Goal: Task Accomplishment & Management: Use online tool/utility

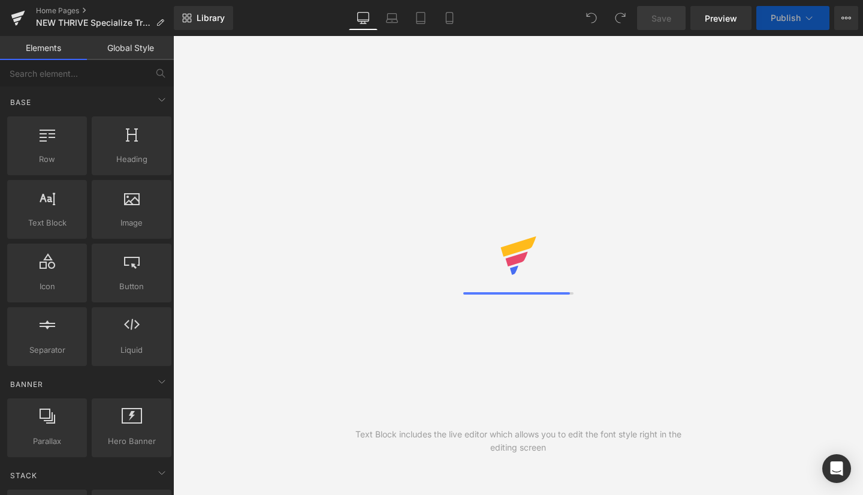
click at [16, 16] on icon at bounding box center [18, 15] width 14 height 8
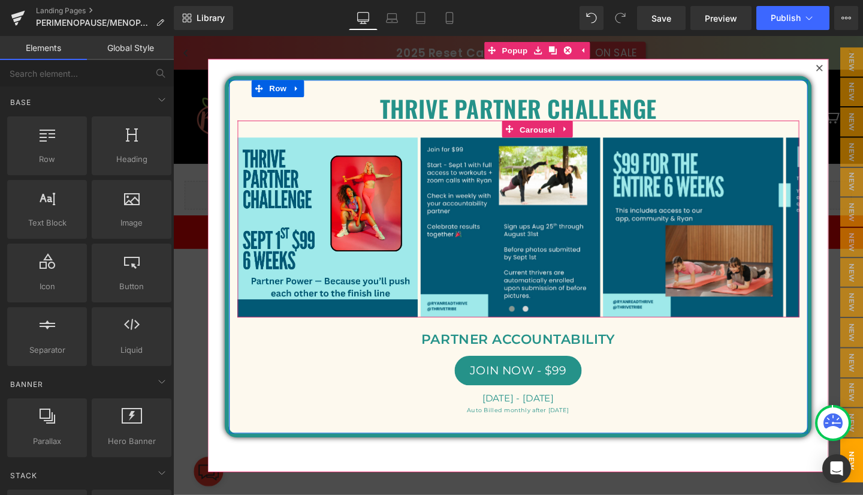
click at [555, 133] on span "Carousel" at bounding box center [555, 134] width 43 height 18
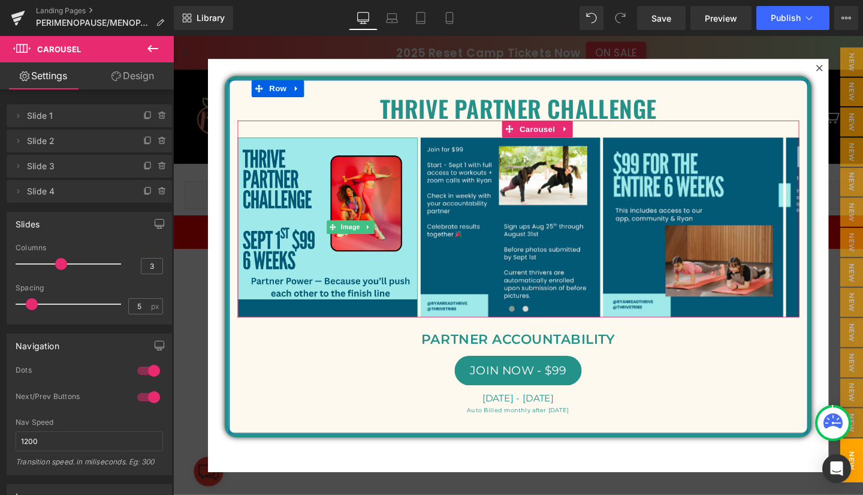
click at [354, 238] on span "Image" at bounding box center [359, 237] width 25 height 14
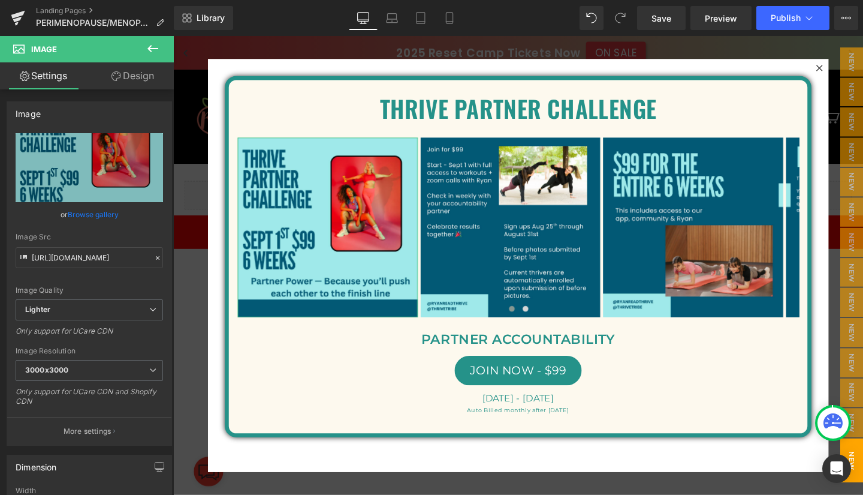
click at [91, 211] on link "Browse gallery" at bounding box center [93, 214] width 51 height 21
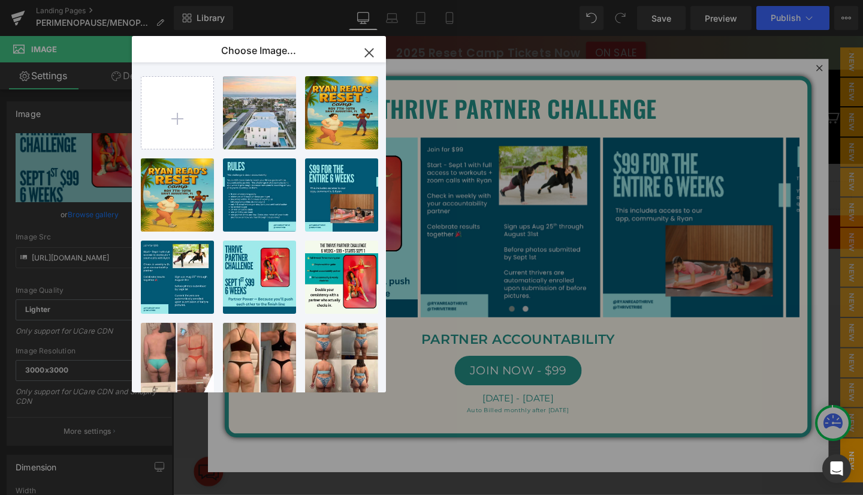
click at [193, 106] on input "file" at bounding box center [178, 113] width 72 height 72
type input "C:\fakepath\Teal and Blue Duo Tone Seamless Content Ideas Carousel Instagram Po…"
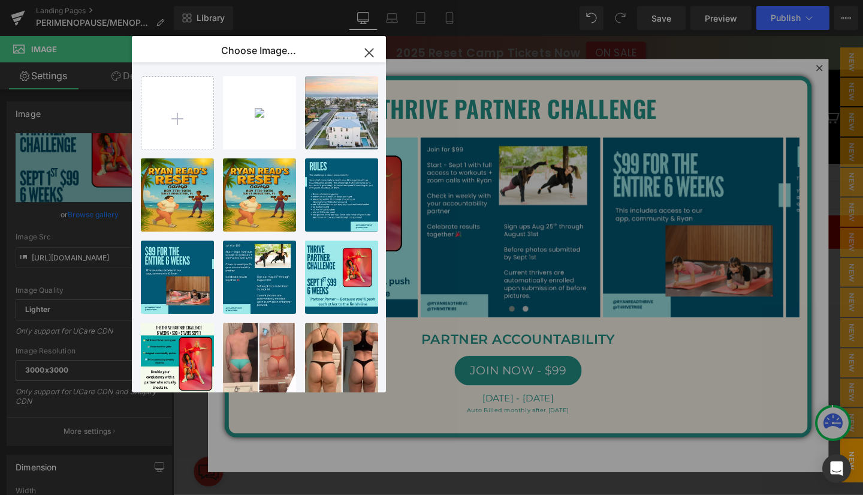
click at [179, 125] on input "file" at bounding box center [178, 113] width 72 height 72
type input "C:\fakepath\Teal and Blue Duo Tone Seamless Content Ideas Carousel Instagram Po…"
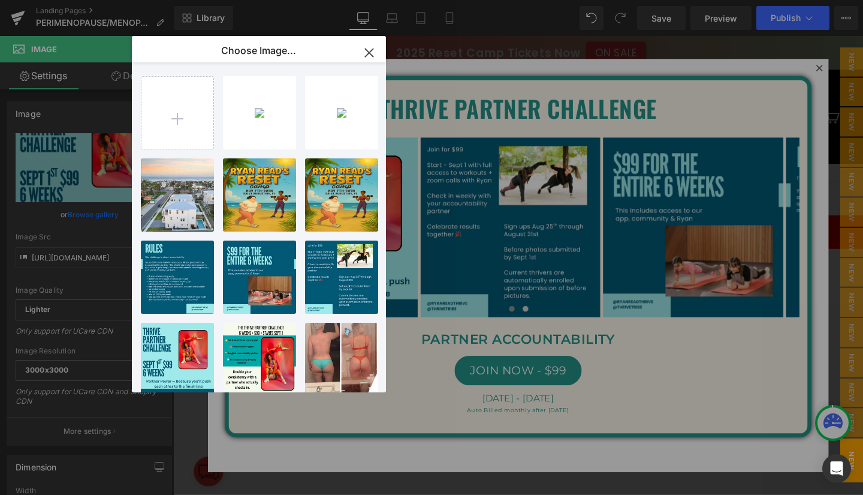
click at [180, 115] on input "file" at bounding box center [178, 113] width 72 height 72
type input "C:\fakepath\Teal and Blue Duo Tone Seamless Content Ideas Carousel Instagram Po…"
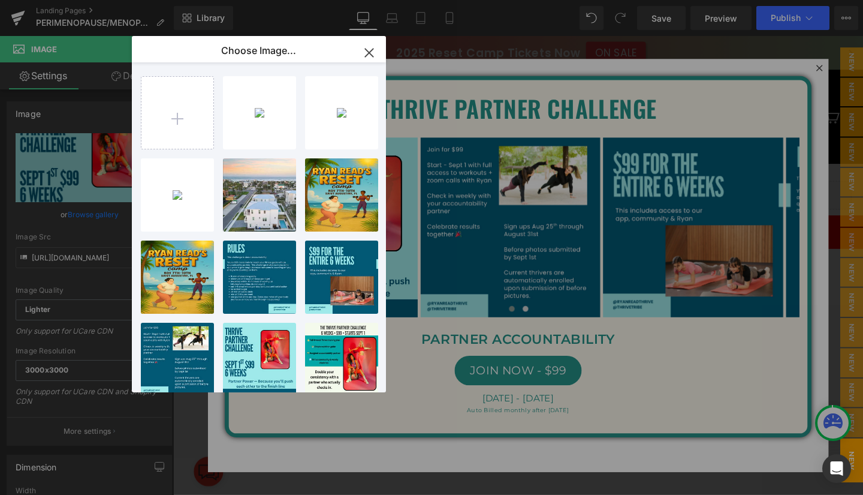
click at [0, 0] on div "Teal an... _5_.png 726.15 KB" at bounding box center [0, 0] width 0 height 0
type input "[URL][DOMAIN_NAME]"
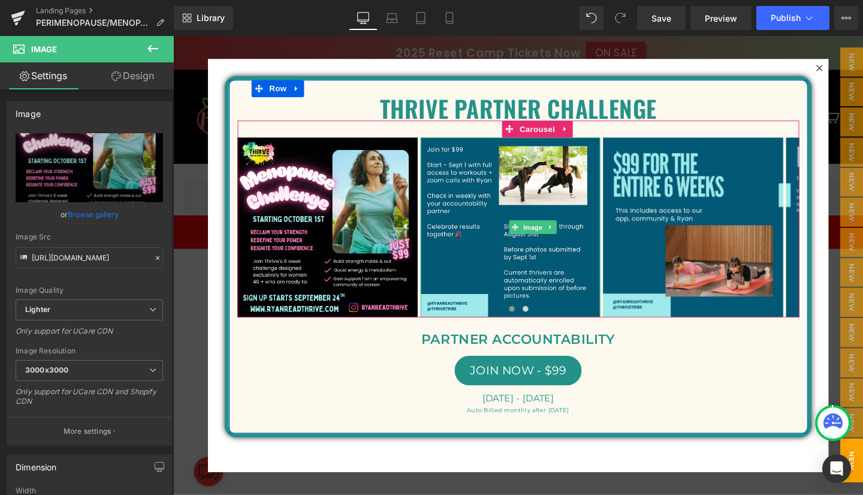
click at [547, 236] on span "Image" at bounding box center [551, 237] width 25 height 14
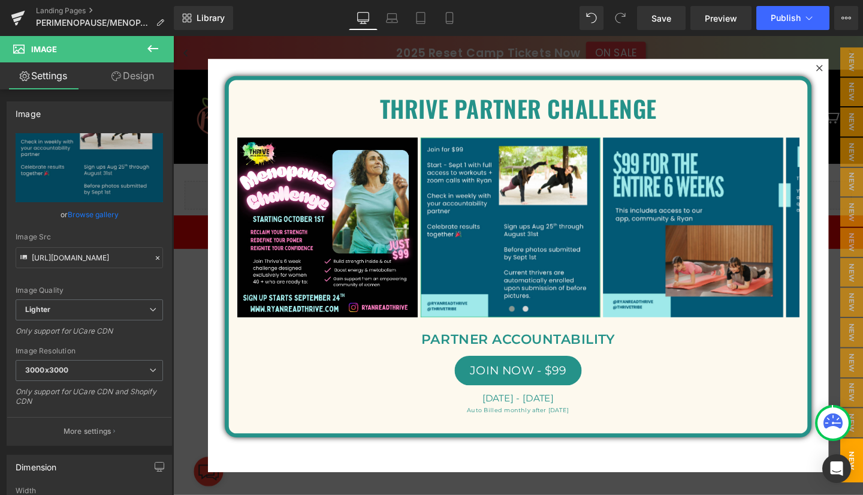
click at [80, 215] on link "Browse gallery" at bounding box center [93, 214] width 51 height 21
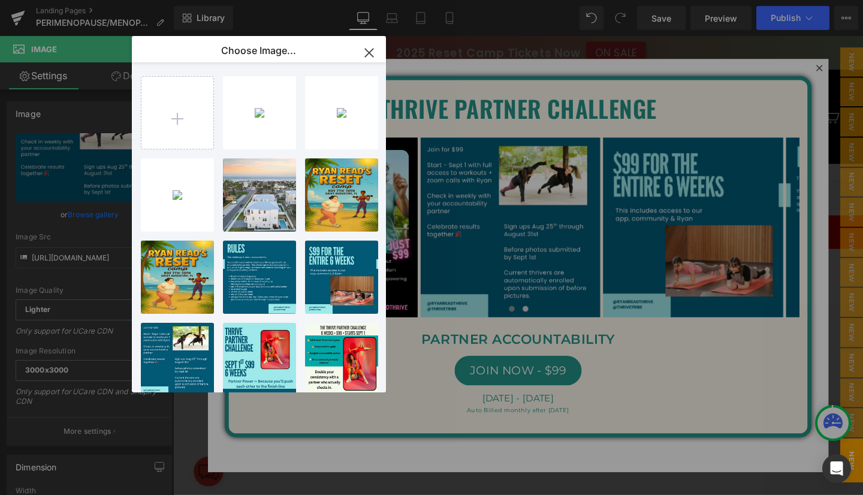
click at [0, 0] on div "Teal an... _6_.png 197.14 KB" at bounding box center [0, 0] width 0 height 0
type input "[URL][DOMAIN_NAME]"
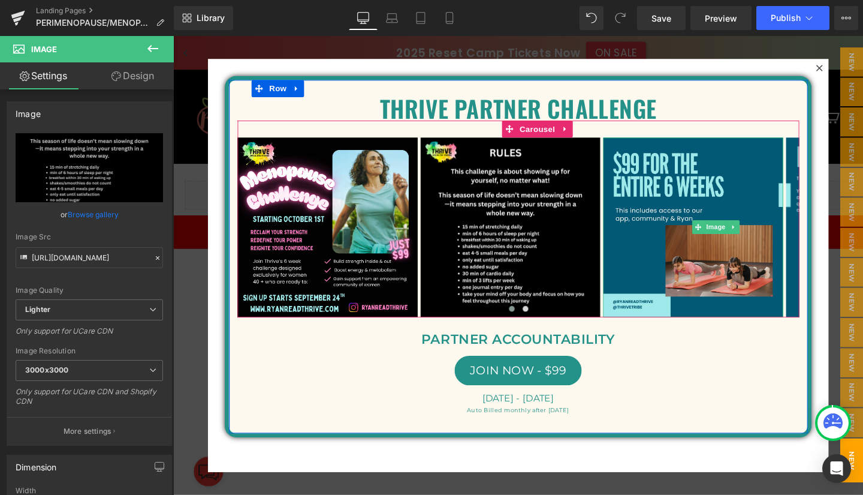
click at [744, 235] on span "Image" at bounding box center [743, 237] width 25 height 14
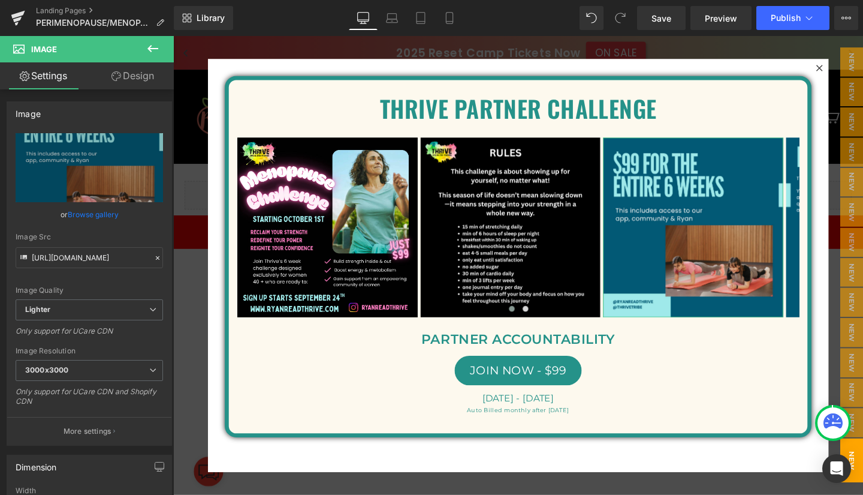
click at [84, 212] on link "Browse gallery" at bounding box center [93, 214] width 51 height 21
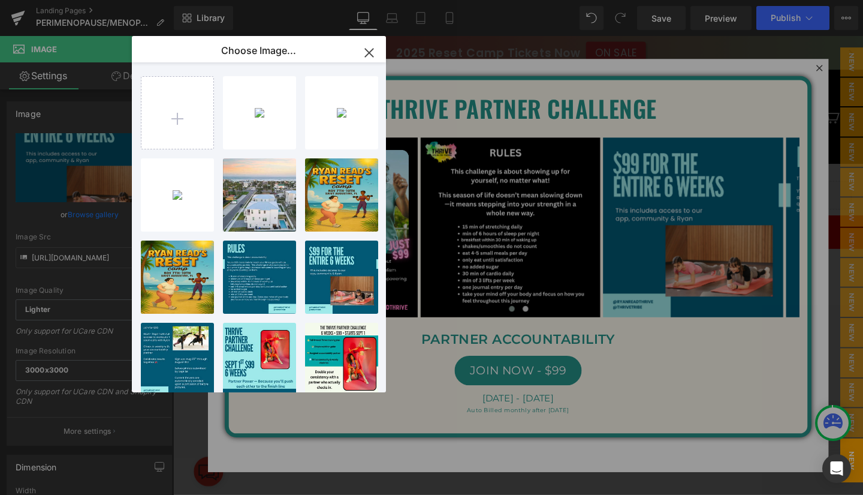
click at [0, 0] on div "Teal an... _7_.png 120.69 KB" at bounding box center [0, 0] width 0 height 0
type input "[URL][DOMAIN_NAME]"
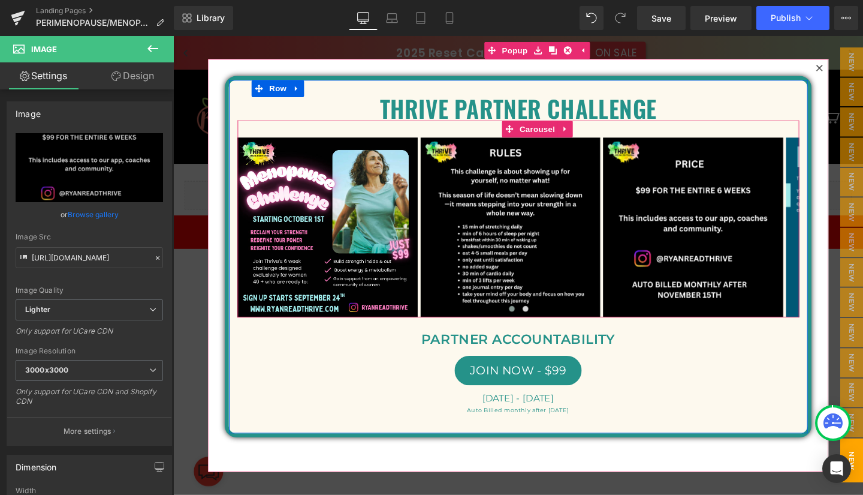
click at [832, 227] on button "›" at bounding box center [850, 237] width 36 height 36
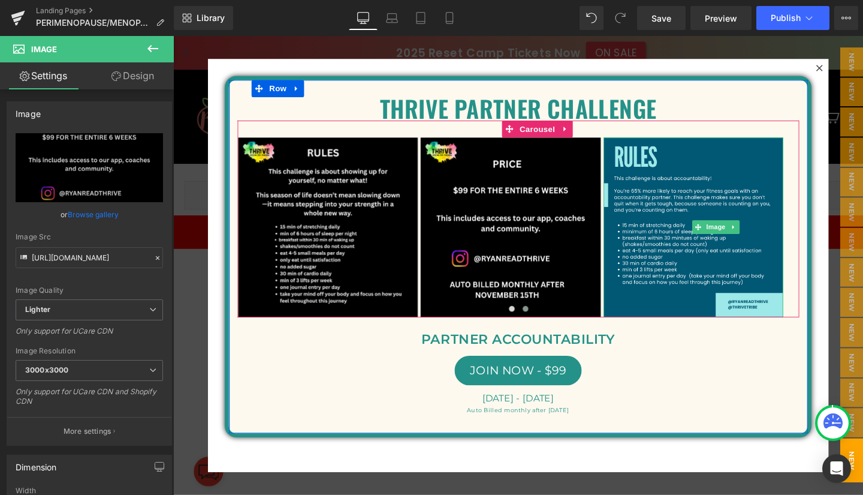
click at [766, 235] on link at bounding box center [763, 237] width 13 height 14
click at [769, 237] on icon at bounding box center [769, 236] width 7 height 7
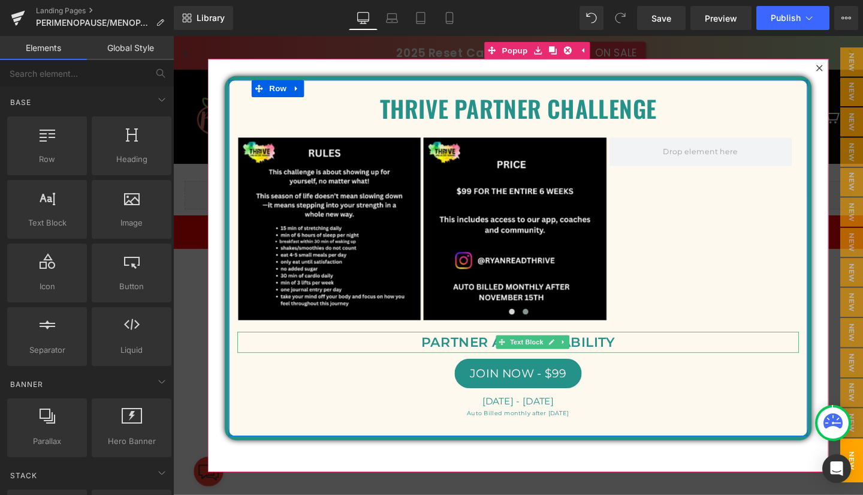
click at [490, 358] on p "PARTNER ACCOUNTABILITY" at bounding box center [536, 358] width 591 height 22
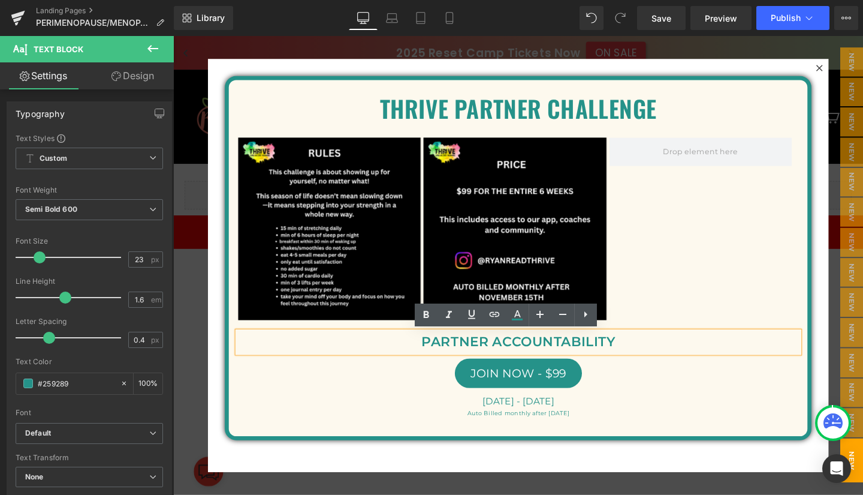
click at [495, 357] on p "PARTNER ACCOUNTABILITY" at bounding box center [536, 358] width 591 height 22
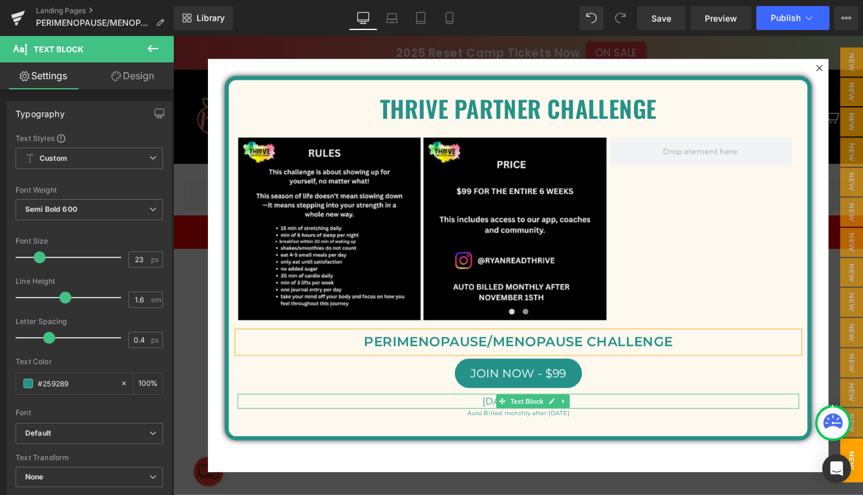
click at [502, 419] on span "[DATE] - [DATE]" at bounding box center [536, 419] width 76 height 11
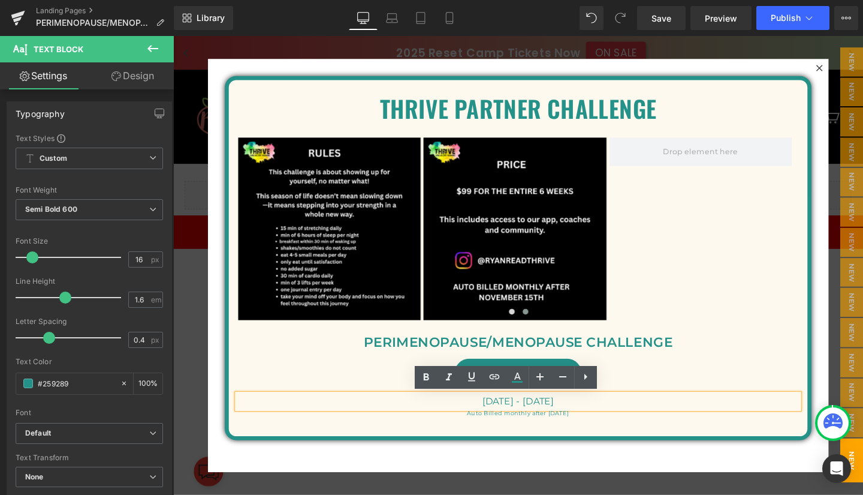
click at [498, 421] on span "[DATE] - [DATE]" at bounding box center [536, 419] width 76 height 11
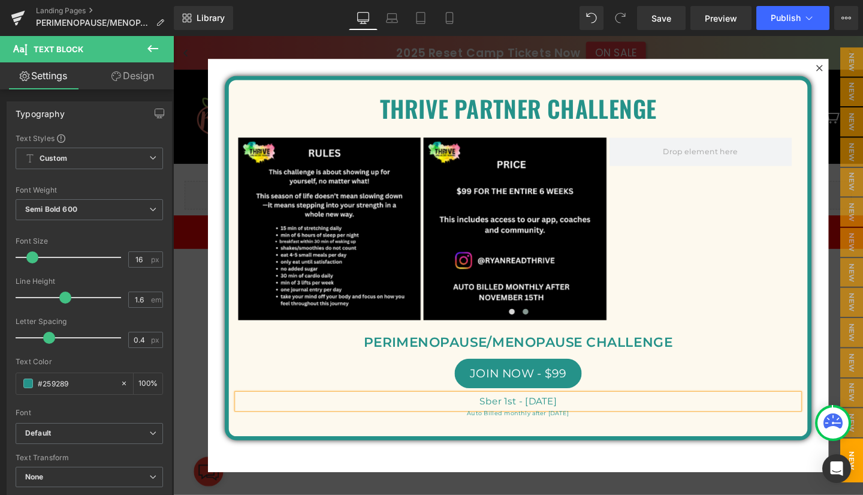
click at [495, 421] on span "Sber 1st - [DATE]" at bounding box center [536, 419] width 82 height 11
click at [720, 412] on p "[DATE] - [DATE]" at bounding box center [536, 420] width 591 height 16
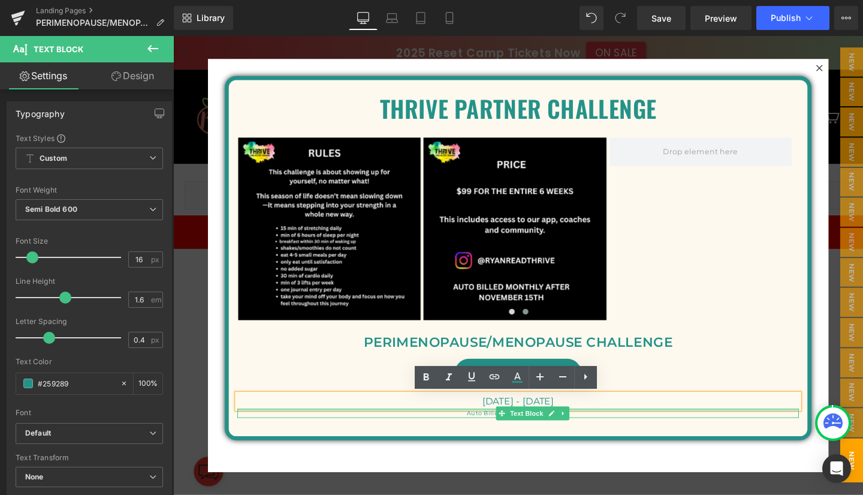
click at [607, 430] on div at bounding box center [536, 429] width 591 height 3
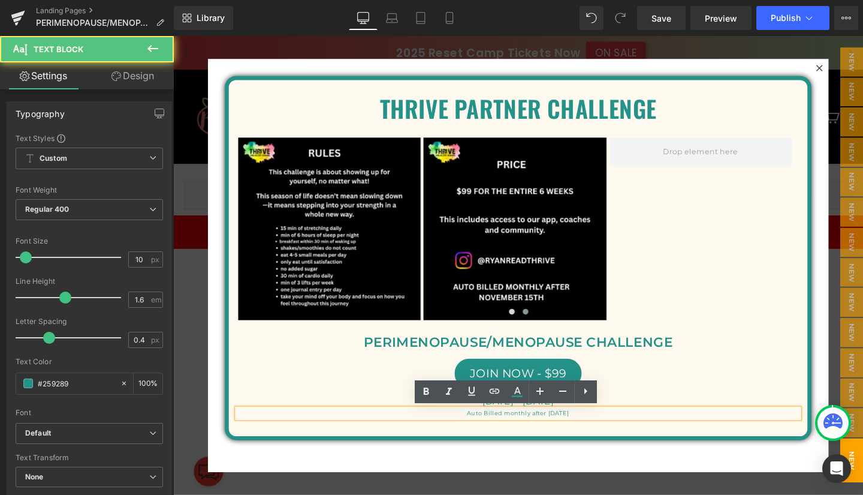
click at [581, 431] on p "Auto Billed monthly after [DATE]" at bounding box center [536, 433] width 591 height 10
click at [567, 430] on p "Auto Billed monthly after [DATE]" at bounding box center [536, 433] width 591 height 10
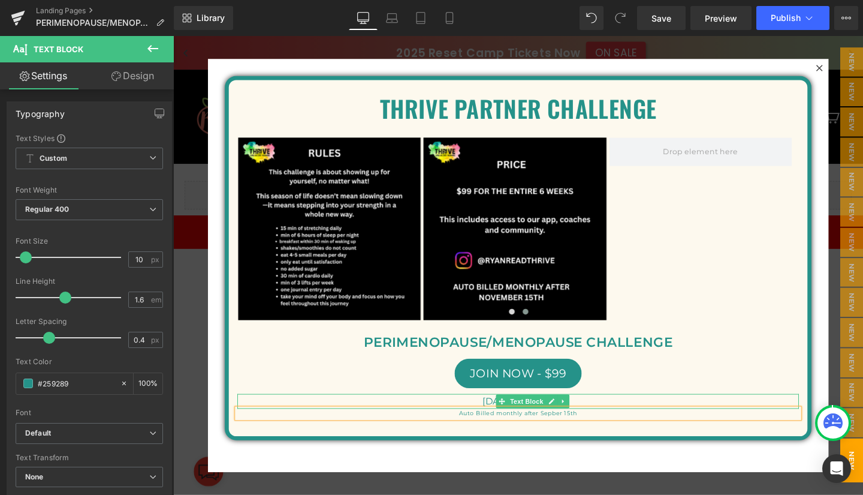
click at [574, 420] on icon at bounding box center [571, 419] width 7 height 7
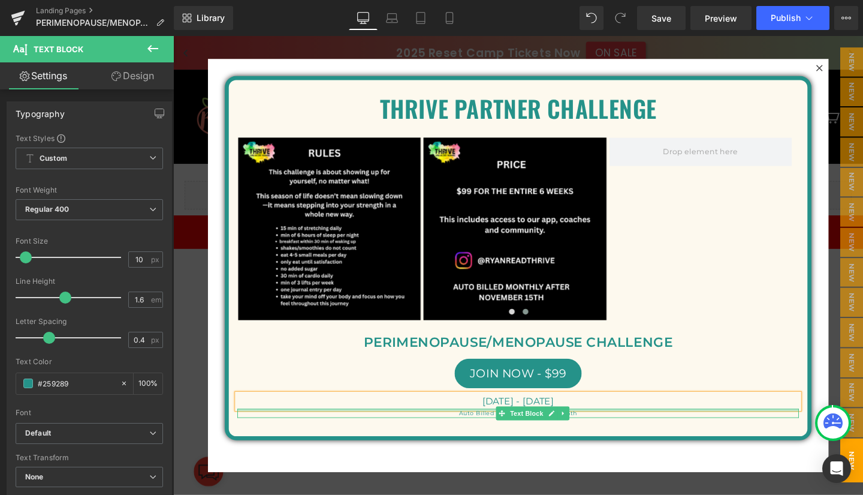
click at [613, 429] on div at bounding box center [536, 429] width 591 height 3
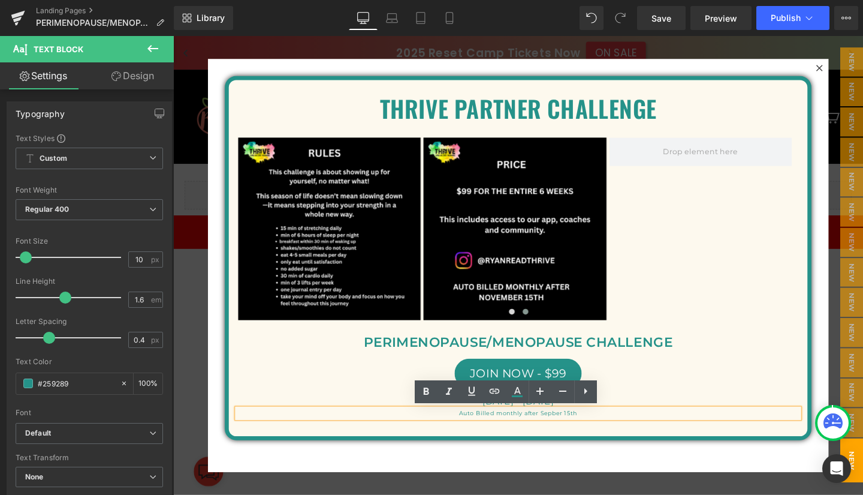
click at [560, 434] on p "Auto Billed monthly after Sepber 15th" at bounding box center [536, 433] width 591 height 10
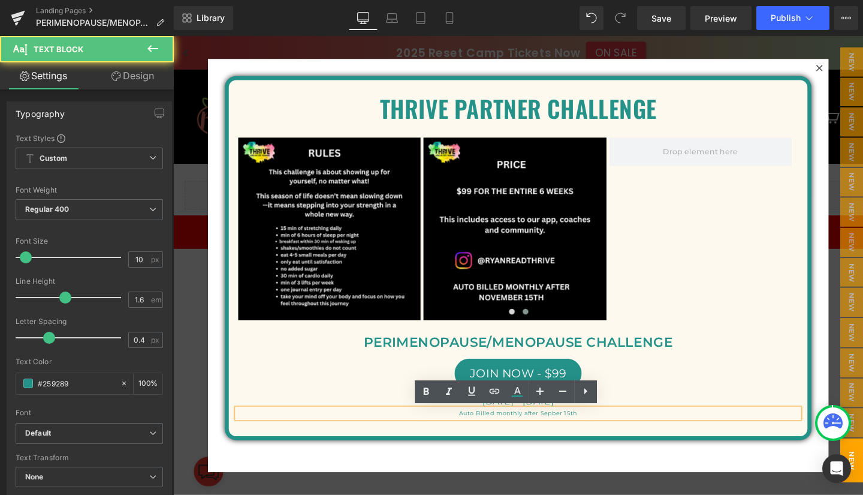
click at [559, 435] on p "Auto Billed monthly after Sepber 15th" at bounding box center [536, 433] width 591 height 10
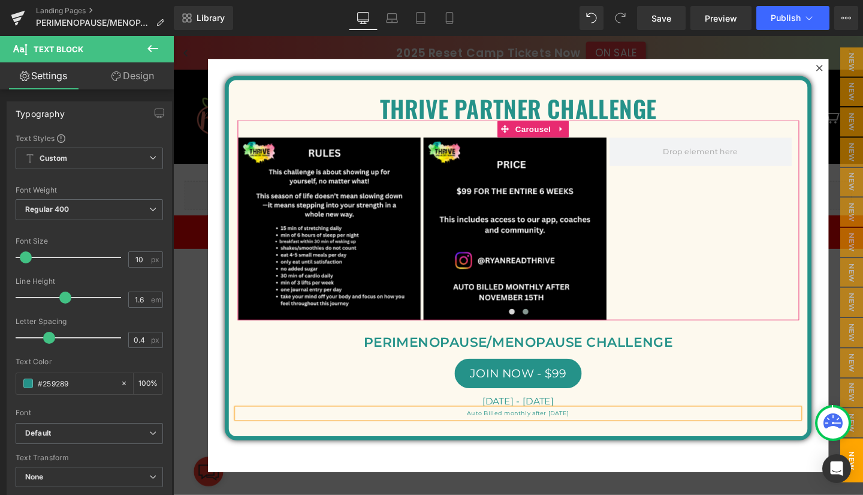
click at [241, 236] on button "‹" at bounding box center [223, 239] width 36 height 36
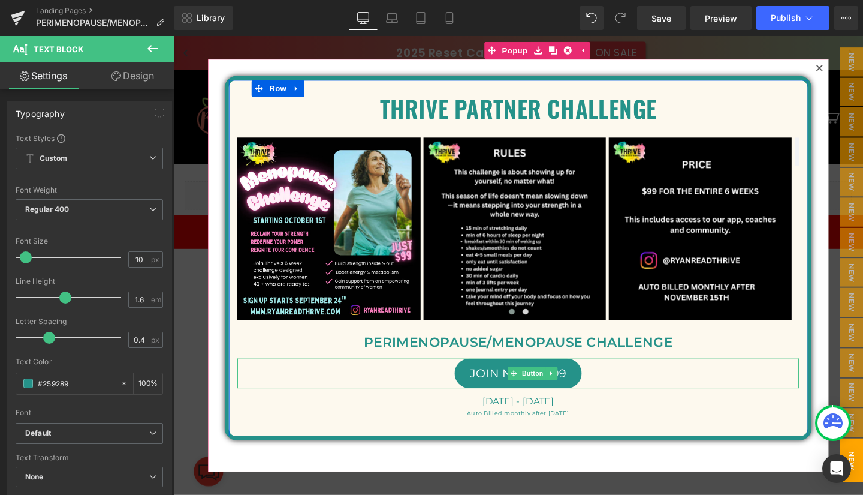
click at [486, 386] on span "JOIN NOW - $99" at bounding box center [536, 390] width 101 height 14
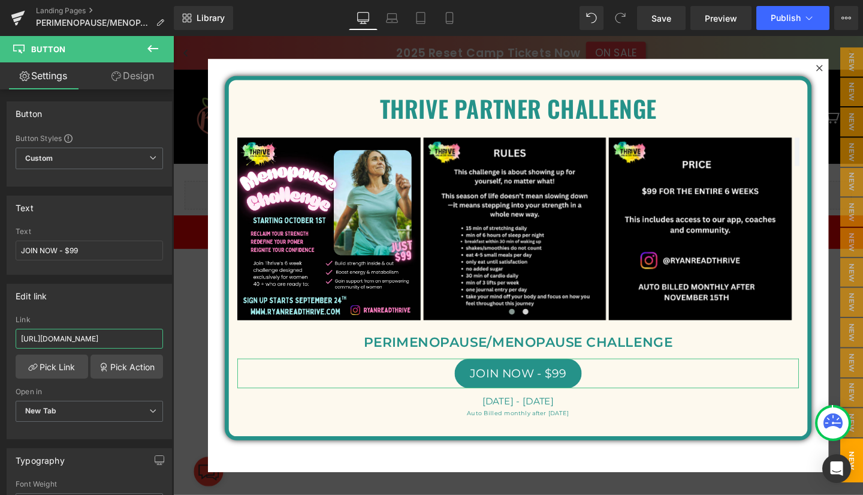
scroll to position [0, 151]
drag, startPoint x: 18, startPoint y: 338, endPoint x: 168, endPoint y: 340, distance: 149.9
click at [168, 340] on div "Edit link [URL][DOMAIN_NAME] Link [URL][DOMAIN_NAME] Pick Link Pick Action Curr…" at bounding box center [89, 357] width 179 height 164
type input "[URL][DOMAIN_NAME]"
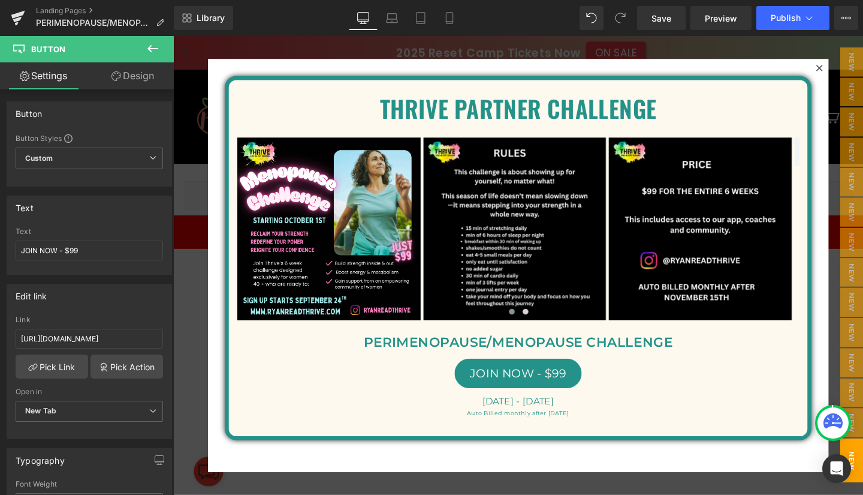
click at [662, 18] on span "Save" at bounding box center [662, 18] width 20 height 13
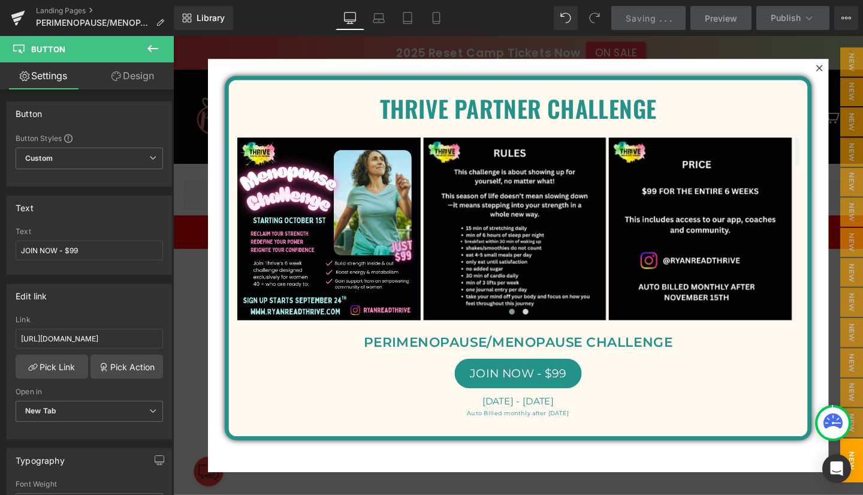
scroll to position [0, 0]
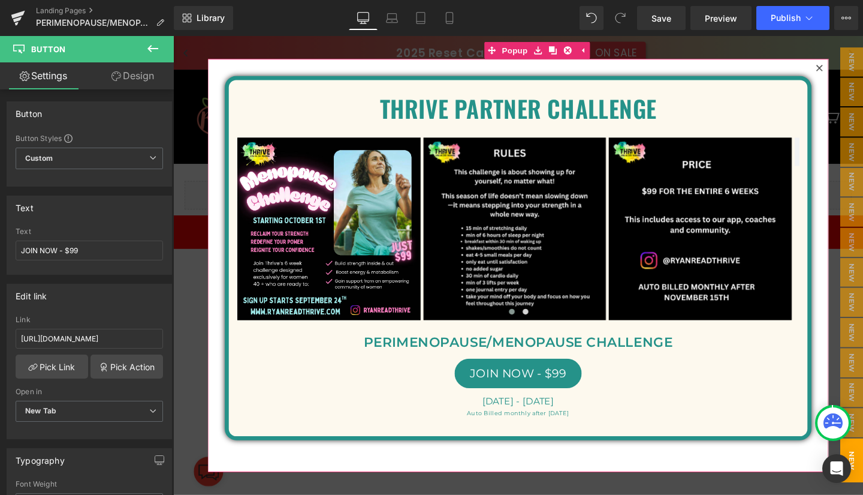
click at [850, 69] on icon at bounding box center [853, 69] width 7 height 7
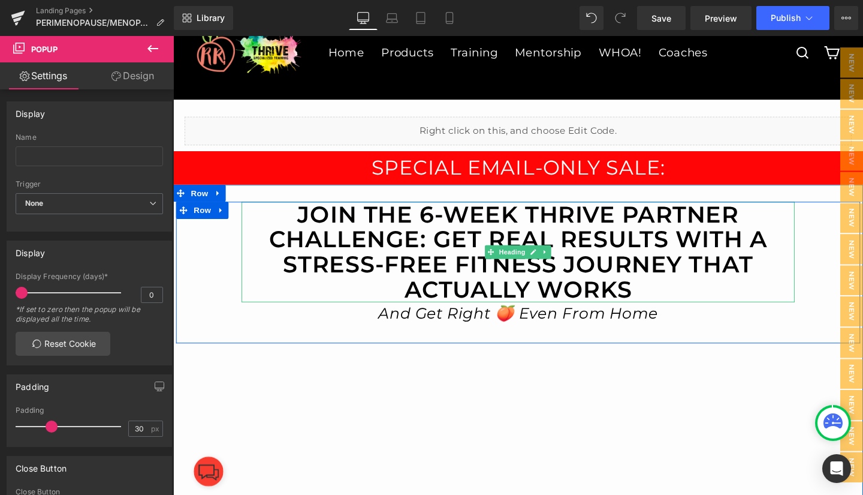
scroll to position [73, 0]
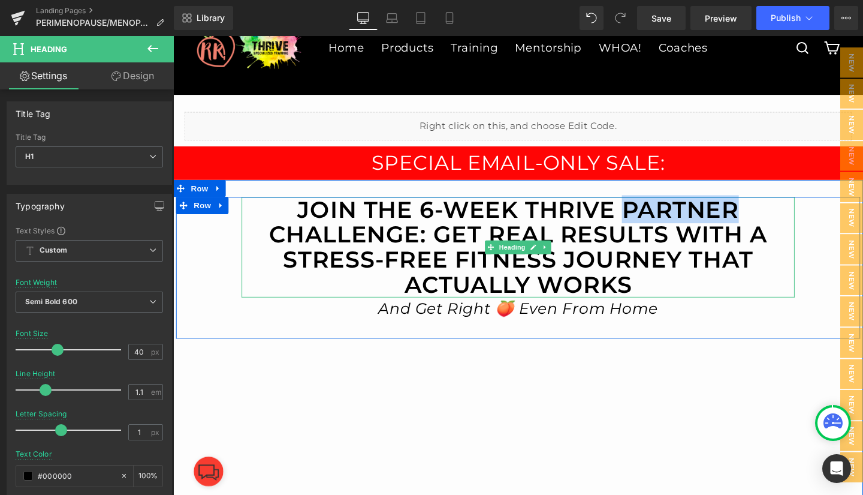
drag, startPoint x: 642, startPoint y: 217, endPoint x: 762, endPoint y: 217, distance: 120.5
click at [762, 217] on h1 "JOIN THE 6-WEEK THRIVE PARTNER CHALLENGE: GET REAL RESULTS WITH A STRESS-FREE F…" at bounding box center [536, 258] width 582 height 106
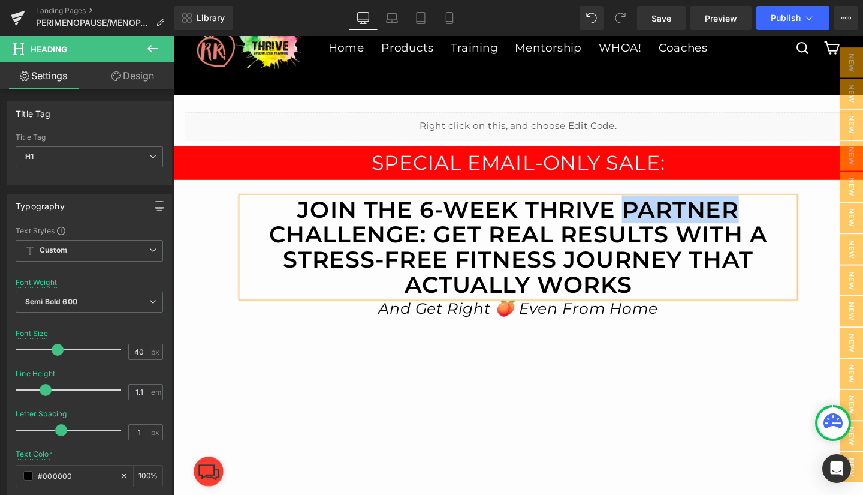
click at [762, 213] on h1 "JOIN THE 6-WEEK THRIVE PARTNER CHALLENGE: GET REAL RESULTS WITH A STRESS-FREE F…" at bounding box center [536, 258] width 582 height 106
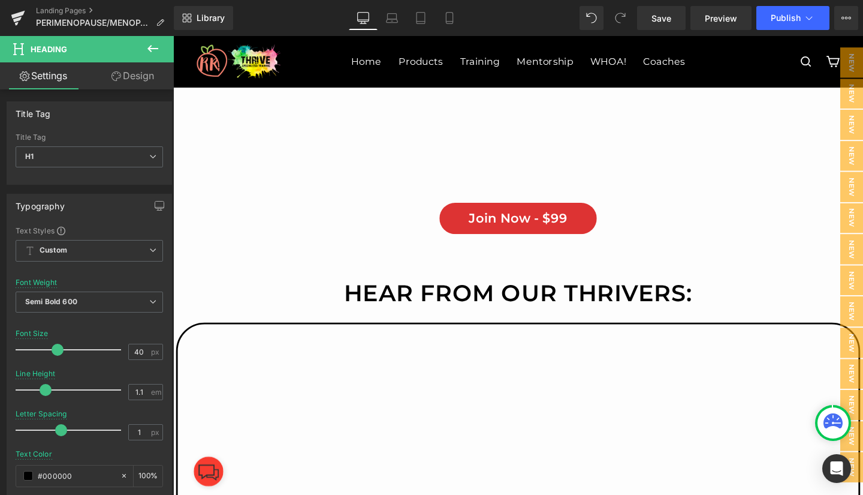
scroll to position [612, 0]
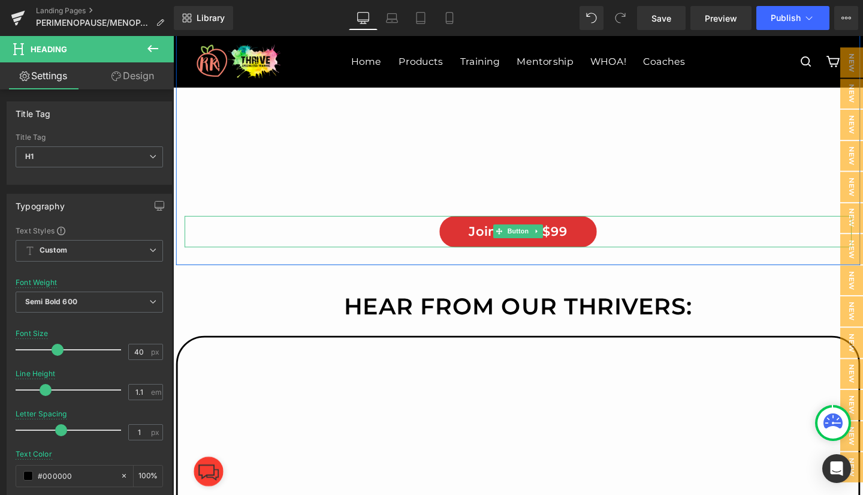
click at [470, 234] on link "Join Now - $99" at bounding box center [536, 241] width 166 height 33
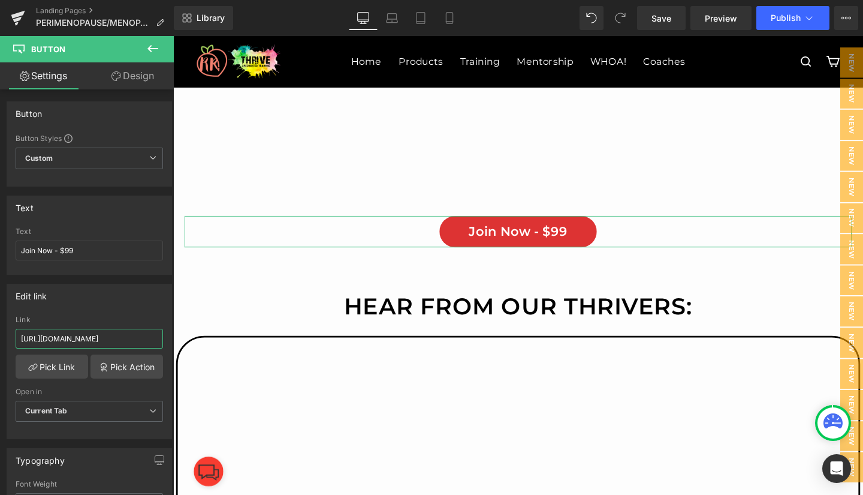
scroll to position [0, 148]
drag, startPoint x: 17, startPoint y: 335, endPoint x: 169, endPoint y: 342, distance: 152.5
click at [169, 342] on div "Button Button Styles Custom Custom Setup Global Style Custom Setup Global Style…" at bounding box center [87, 294] width 174 height 411
type input "[URL][DOMAIN_NAME]"
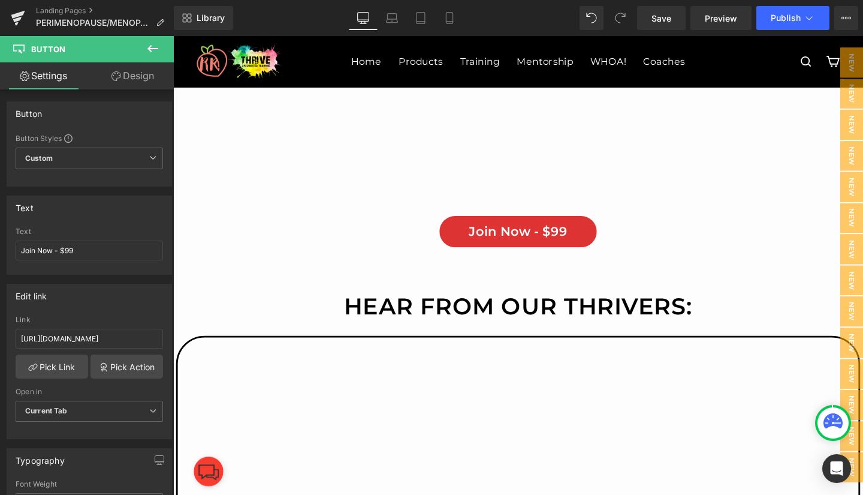
click at [660, 17] on span "Save" at bounding box center [662, 18] width 20 height 13
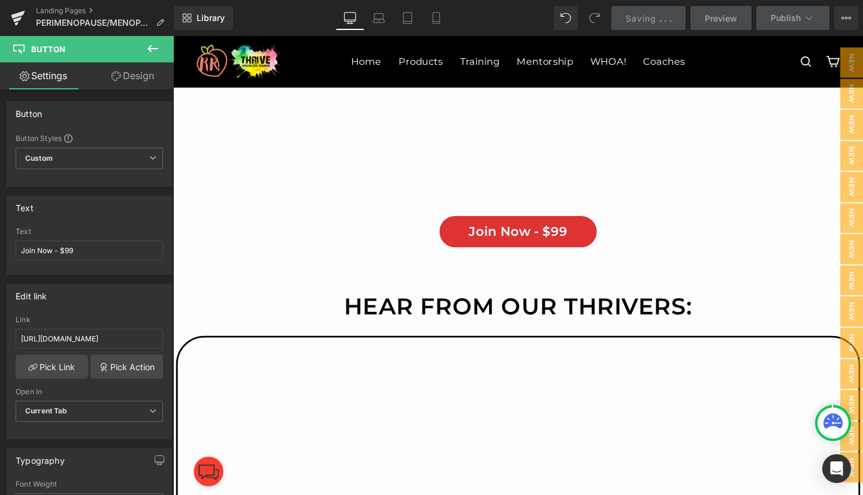
scroll to position [0, 0]
